Goal: Task Accomplishment & Management: Use online tool/utility

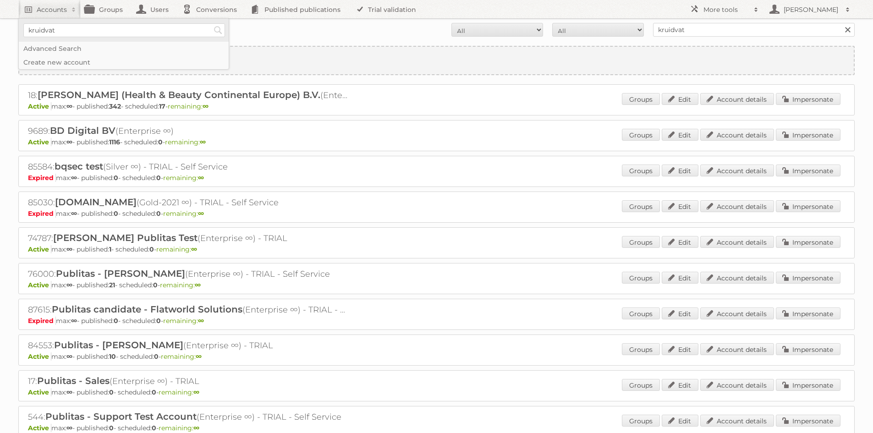
type input"] "kruidvat"
click at [211, 23] on input "Search" at bounding box center [218, 30] width 14 height 14
click at [831, 102] on link "Impersonate" at bounding box center [807, 99] width 65 height 12
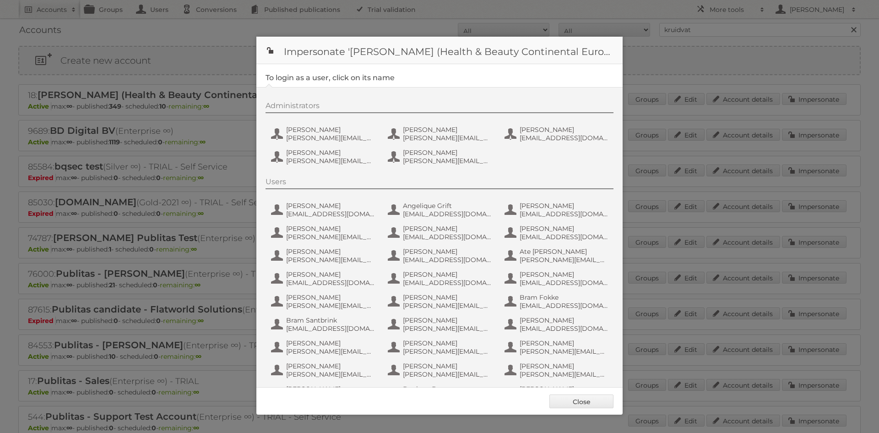
click at [286, 109] on div "Administrators" at bounding box center [440, 107] width 348 height 12
click at [297, 130] on span "[PERSON_NAME]" at bounding box center [330, 130] width 89 height 8
